Goal: Task Accomplishment & Management: Manage account settings

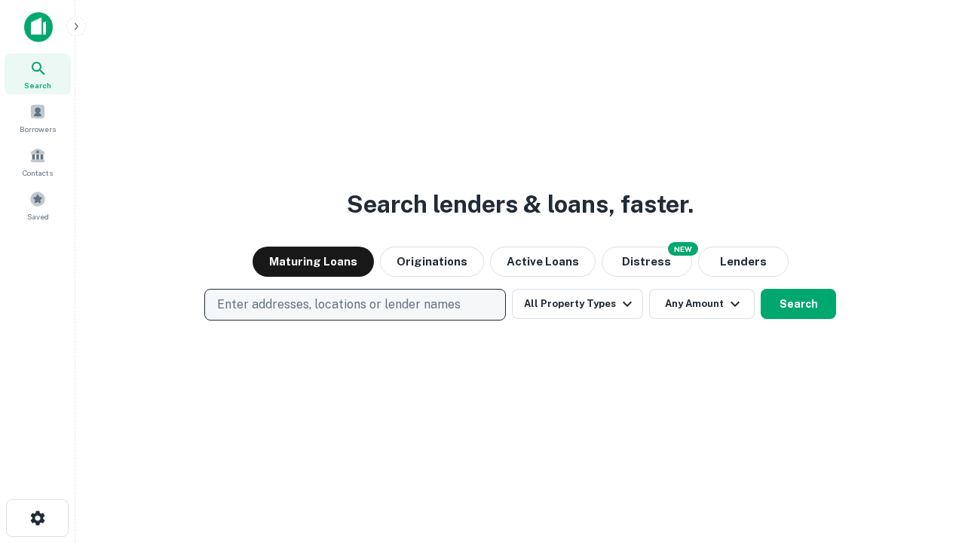
click at [355, 305] on p "Enter addresses, locations or lender names" at bounding box center [339, 305] width 244 height 18
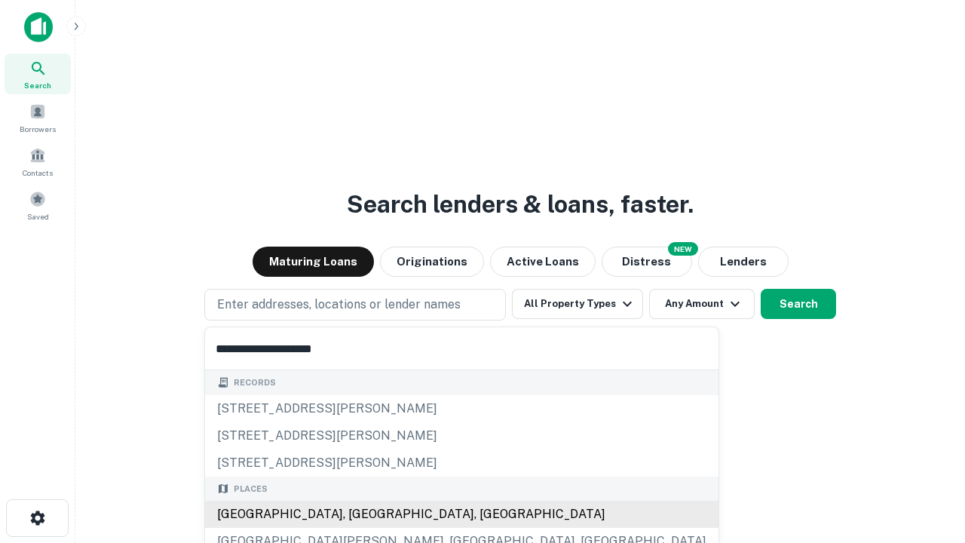
click at [361, 514] on div "[GEOGRAPHIC_DATA], [GEOGRAPHIC_DATA], [GEOGRAPHIC_DATA]" at bounding box center [462, 514] width 514 height 27
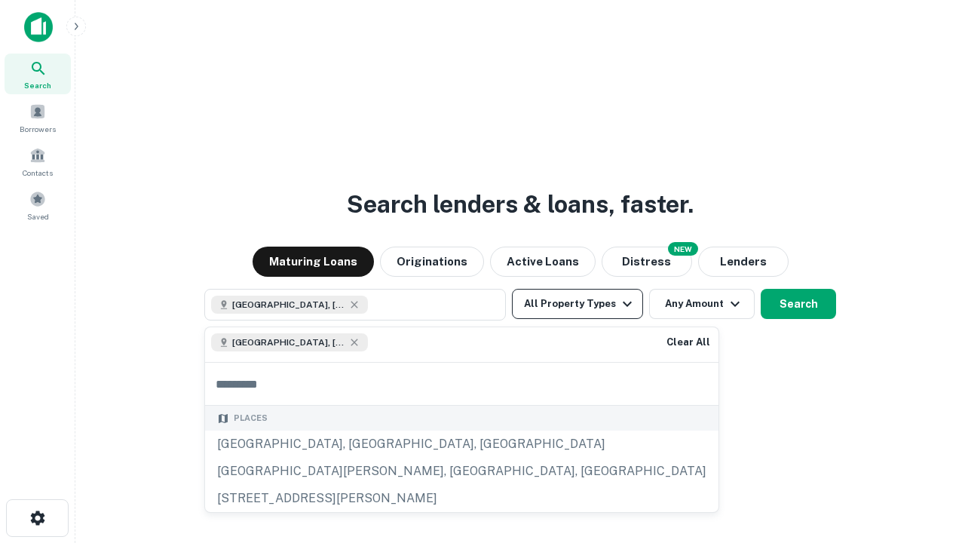
click at [578, 304] on button "All Property Types" at bounding box center [577, 304] width 131 height 30
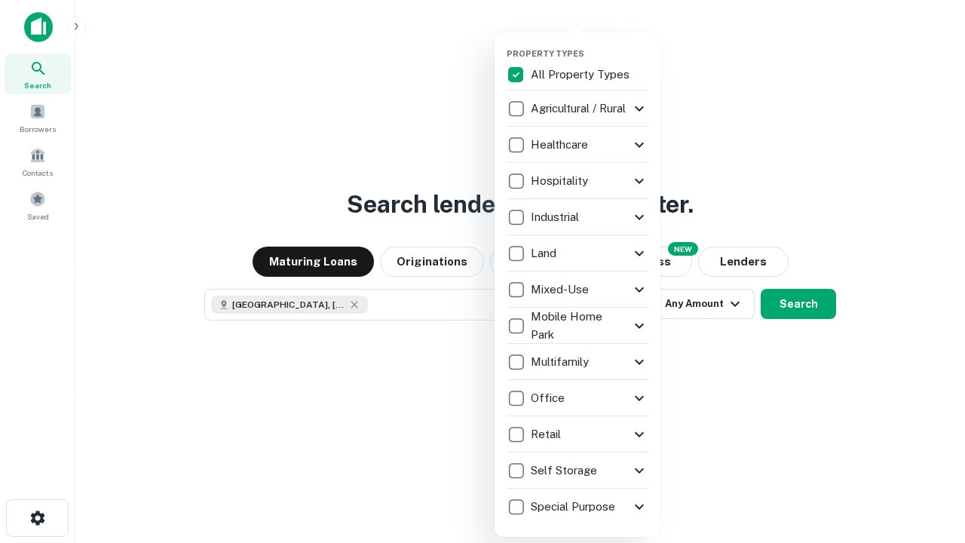
click at [590, 44] on button "button" at bounding box center [590, 44] width 166 height 1
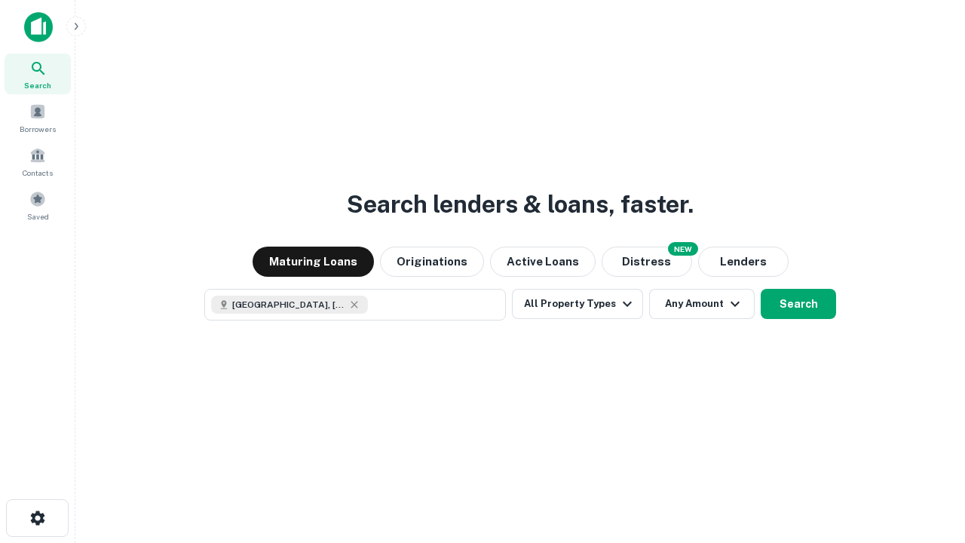
scroll to position [24, 0]
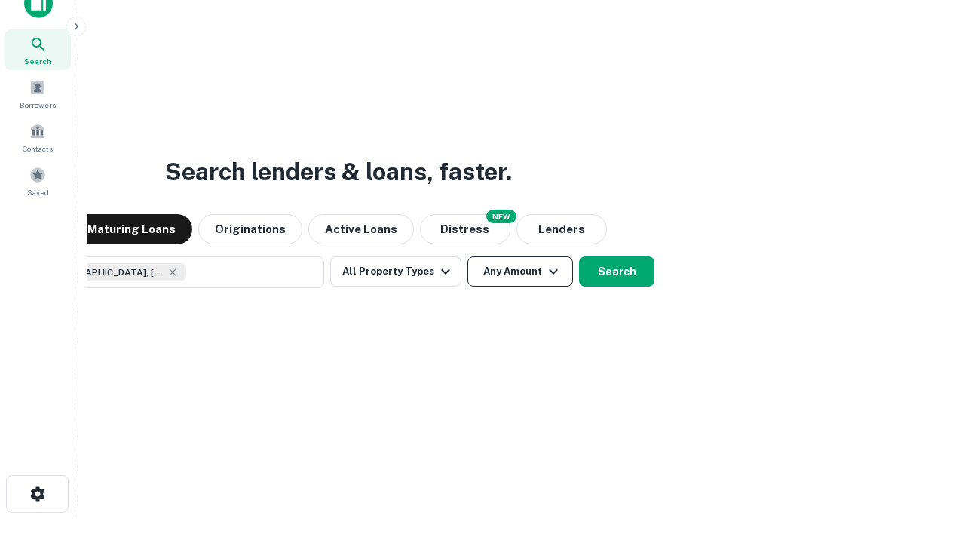
click at [468, 256] on button "Any Amount" at bounding box center [521, 271] width 106 height 30
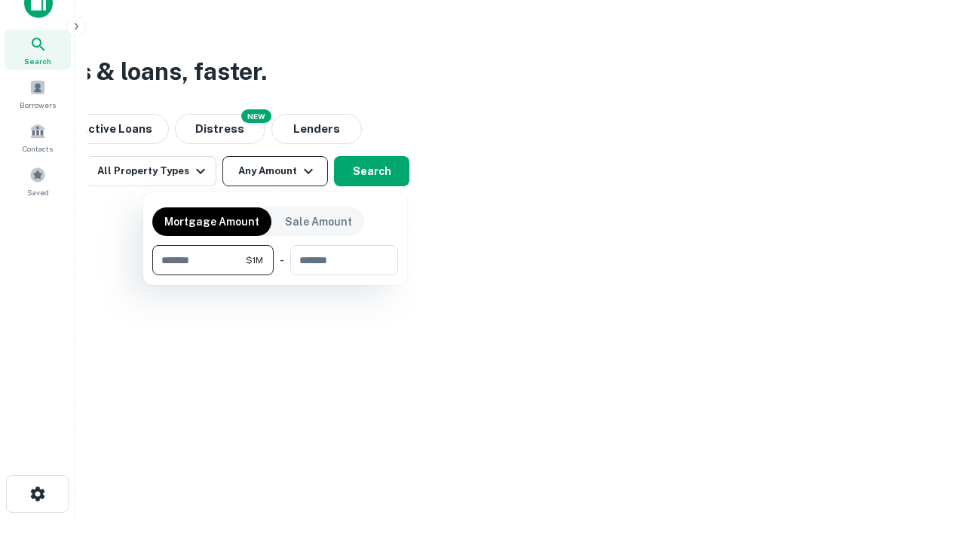
type input "*******"
click at [275, 275] on button "button" at bounding box center [275, 275] width 246 height 1
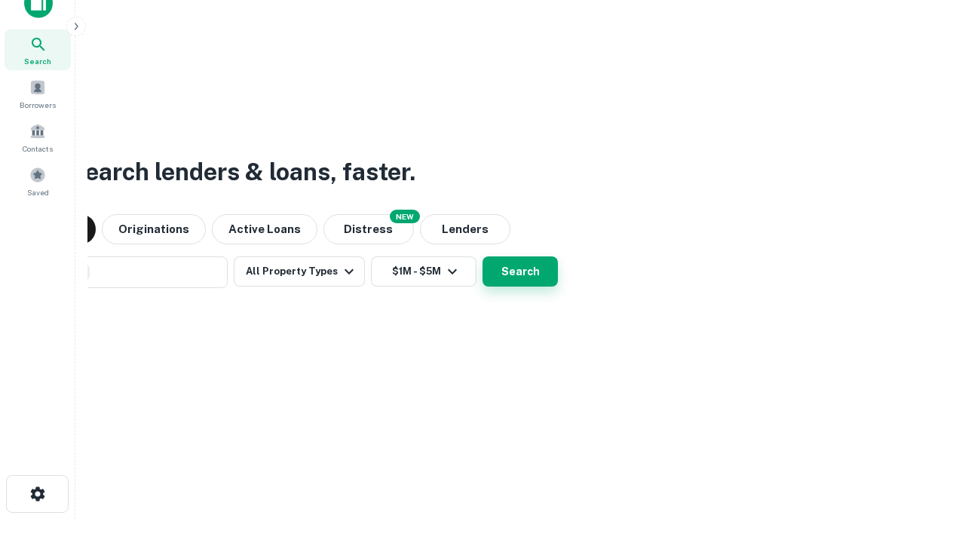
click at [483, 256] on button "Search" at bounding box center [520, 271] width 75 height 30
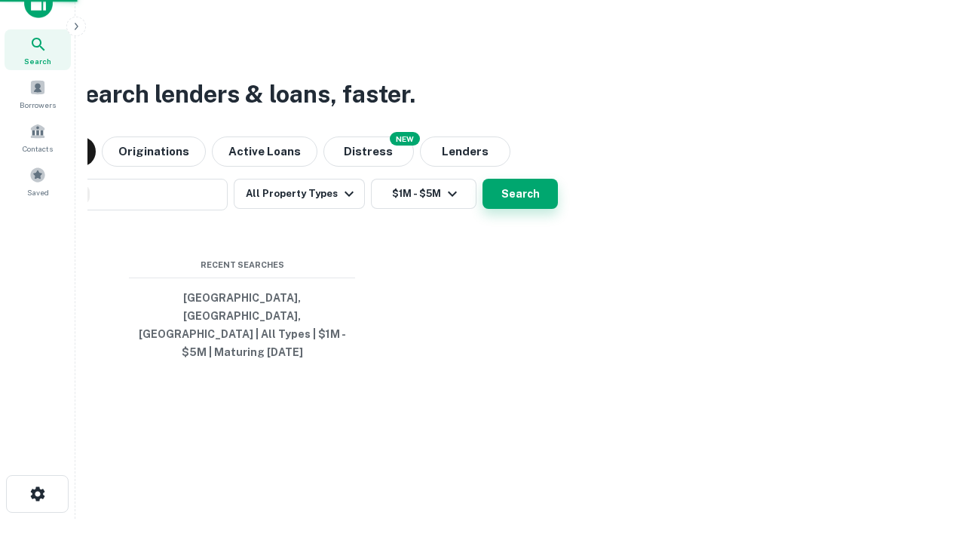
scroll to position [49, 427]
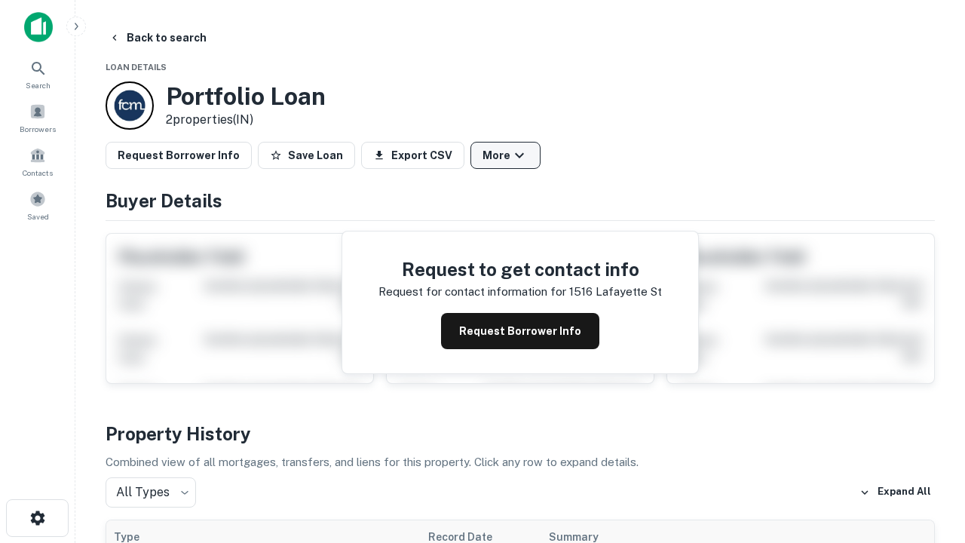
click at [505, 155] on button "More" at bounding box center [506, 155] width 70 height 27
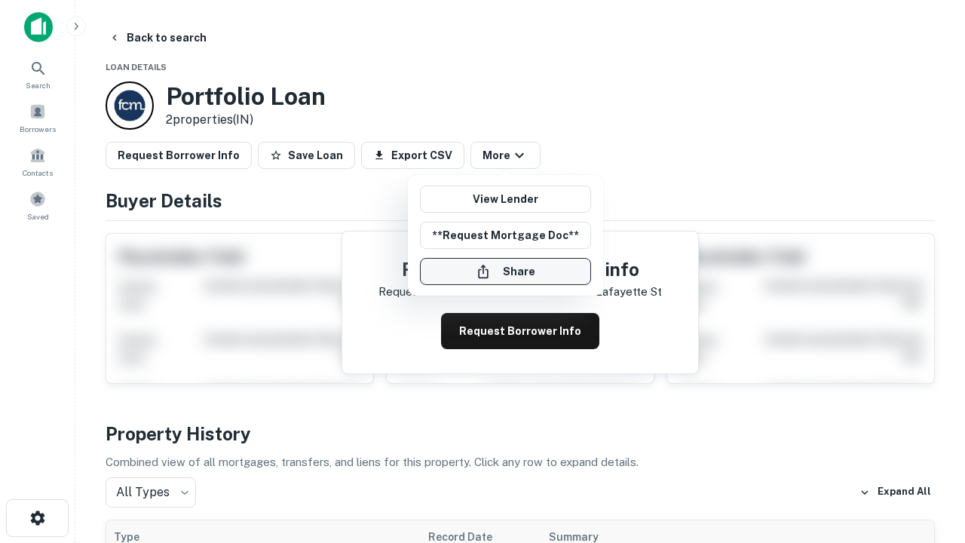
click at [505, 272] on button "Share" at bounding box center [505, 271] width 171 height 27
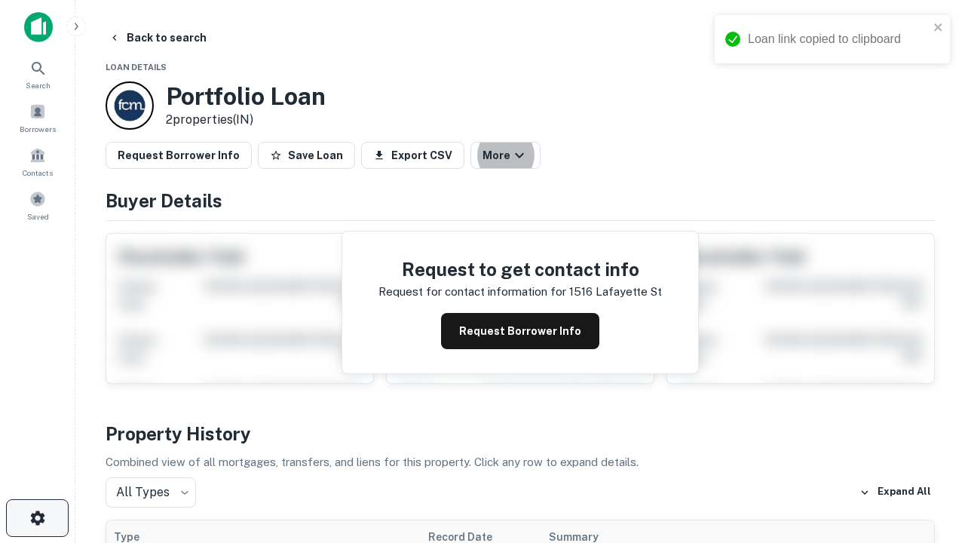
click at [37, 518] on icon "button" at bounding box center [38, 518] width 18 height 18
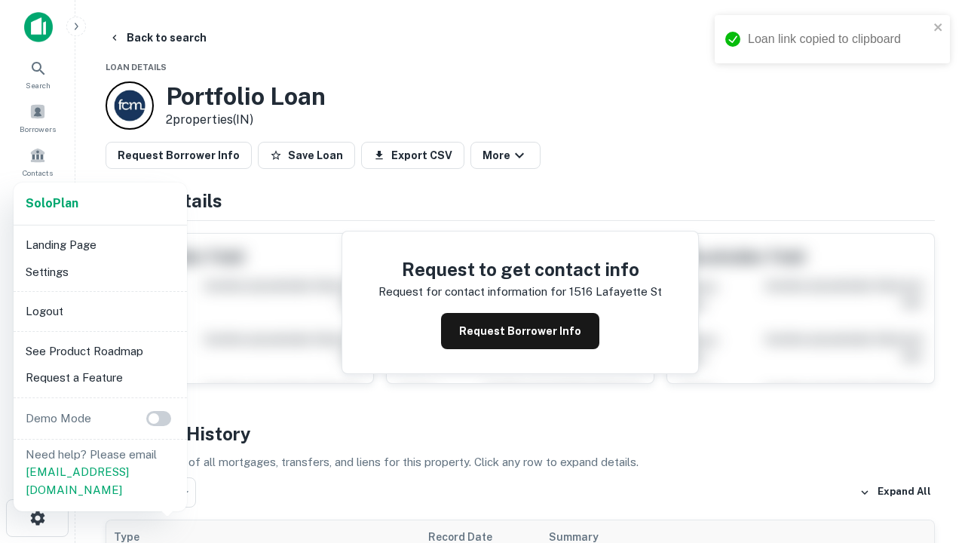
click at [100, 311] on li "Logout" at bounding box center [100, 311] width 161 height 27
